Goal: Task Accomplishment & Management: Manage account settings

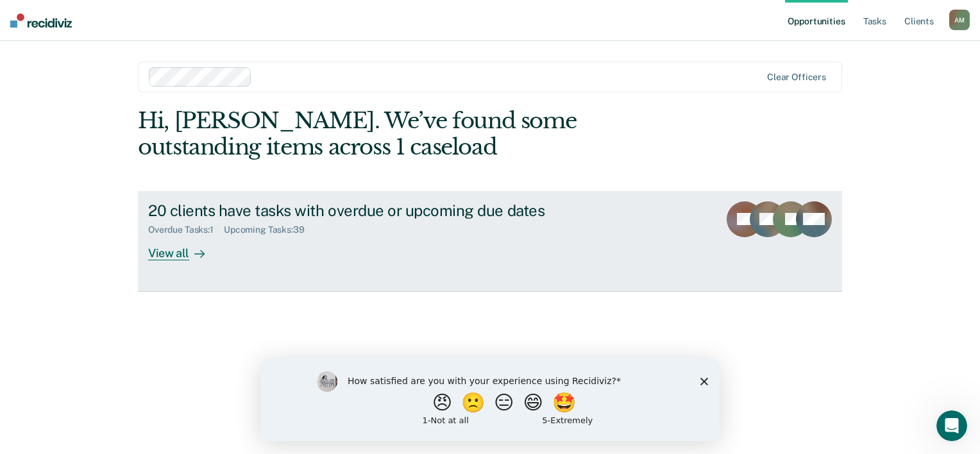
click at [418, 222] on div "Overdue Tasks : 1 Upcoming Tasks : 39" at bounding box center [373, 227] width 450 height 16
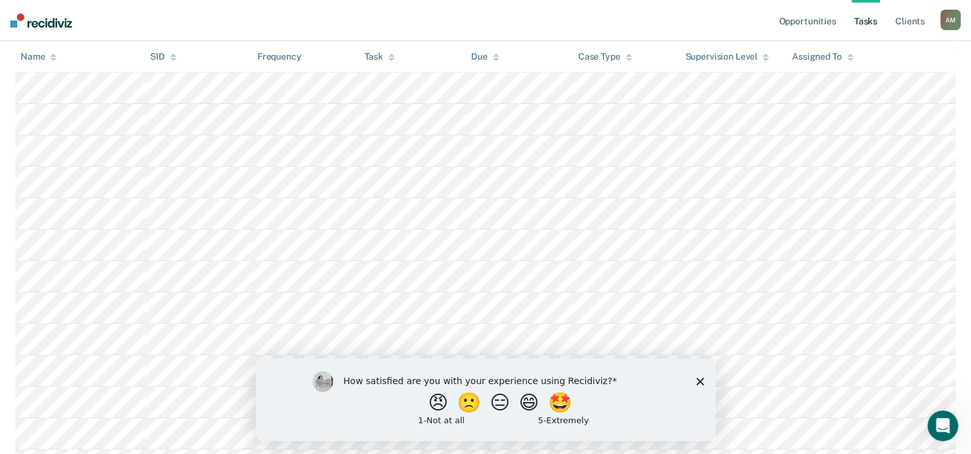
scroll to position [449, 0]
click at [695, 381] on div "How satisfied are you with your experience using Recidiviz? 😠 🙁 😑 😄 🤩 1 - Not a…" at bounding box center [484, 399] width 459 height 83
click at [699, 380] on icon "Close survey" at bounding box center [699, 381] width 8 height 8
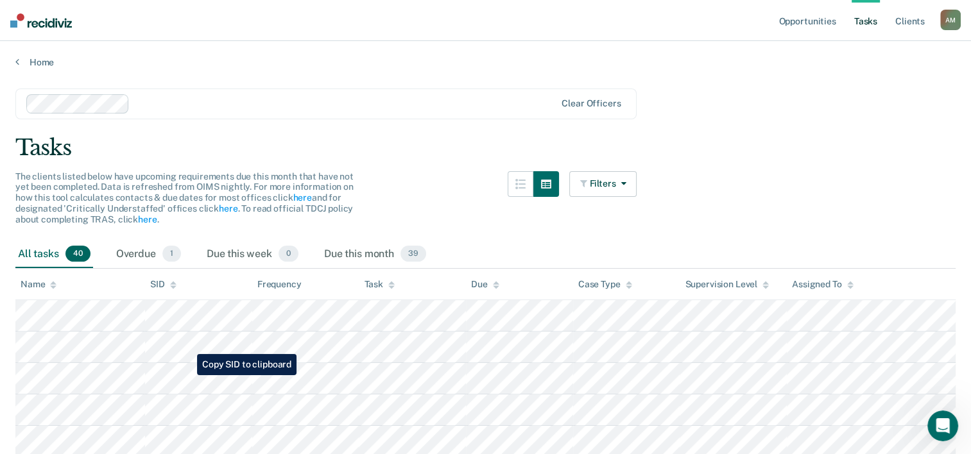
scroll to position [0, 0]
click at [162, 260] on div "Overdue 1" at bounding box center [149, 255] width 70 height 28
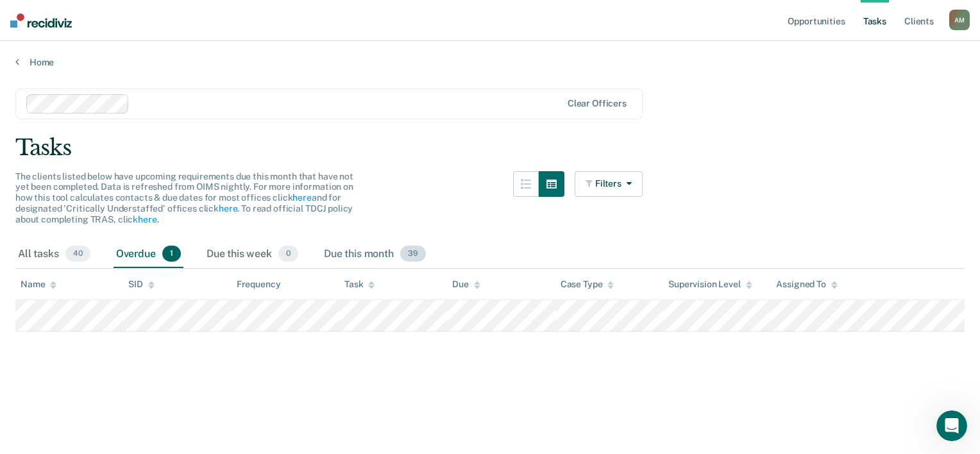
click at [349, 250] on div "Due this month 39" at bounding box center [374, 255] width 107 height 28
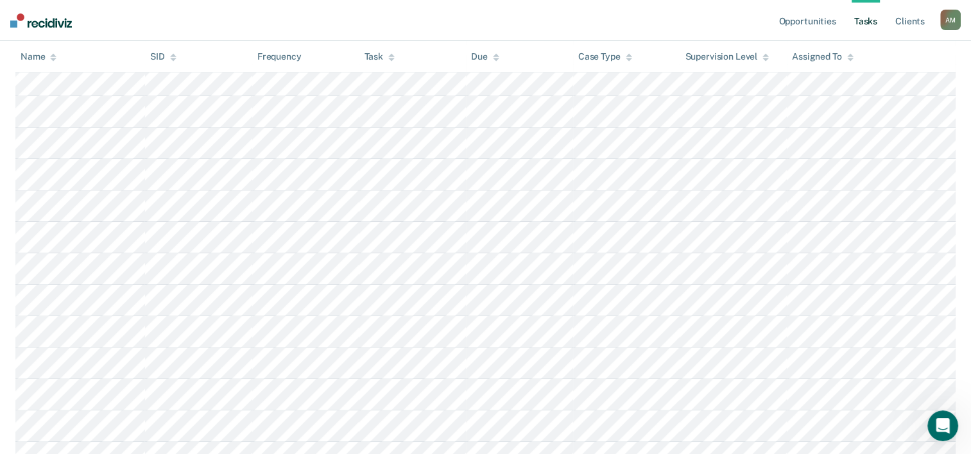
scroll to position [321, 0]
